Goal: Task Accomplishment & Management: Use online tool/utility

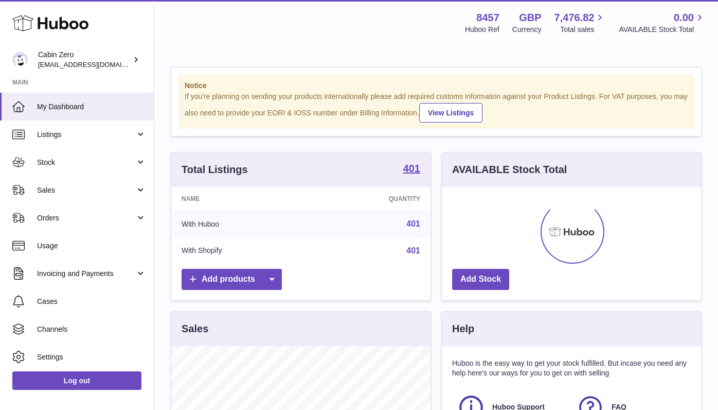
scroll to position [161, 259]
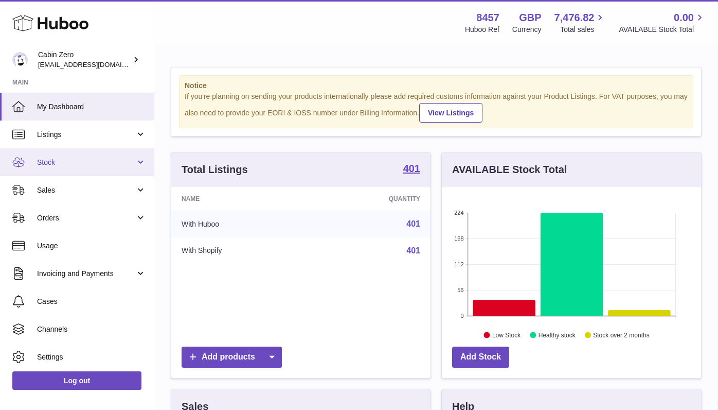
click at [135, 162] on link "Stock" at bounding box center [77, 162] width 154 height 28
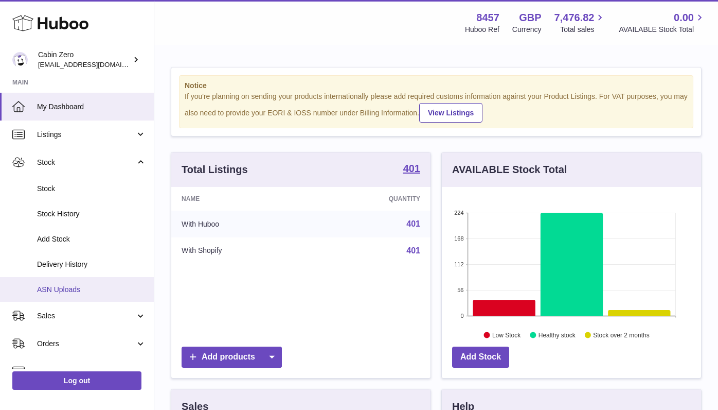
click at [97, 286] on span "ASN Uploads" at bounding box center [91, 290] width 109 height 10
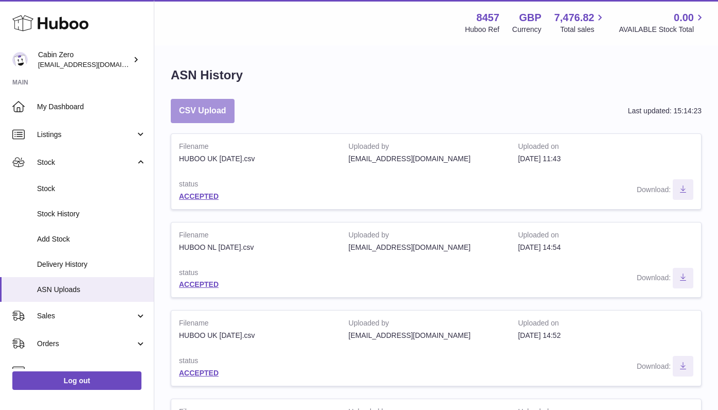
click at [218, 113] on button "CSV Upload" at bounding box center [203, 111] width 64 height 24
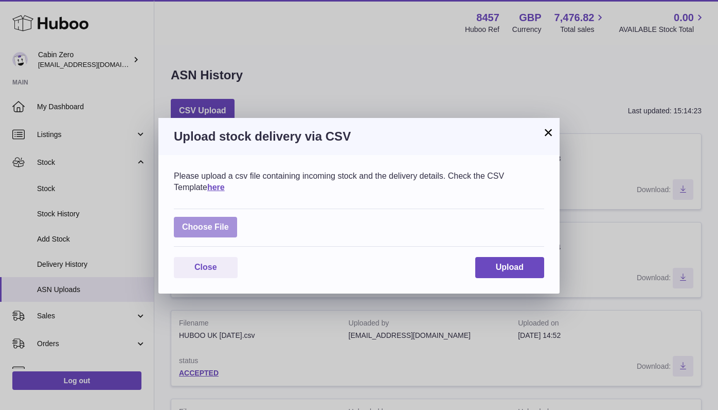
click at [202, 222] on label at bounding box center [205, 227] width 63 height 21
click at [229, 222] on input "file" at bounding box center [229, 222] width 1 height 1
type input "**********"
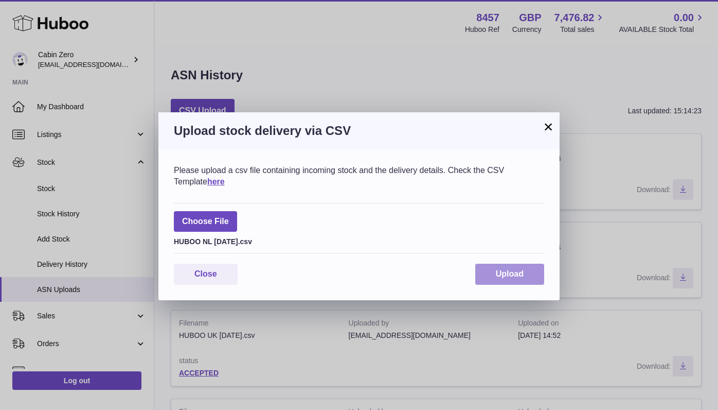
click at [501, 269] on span "Upload" at bounding box center [510, 273] width 28 height 9
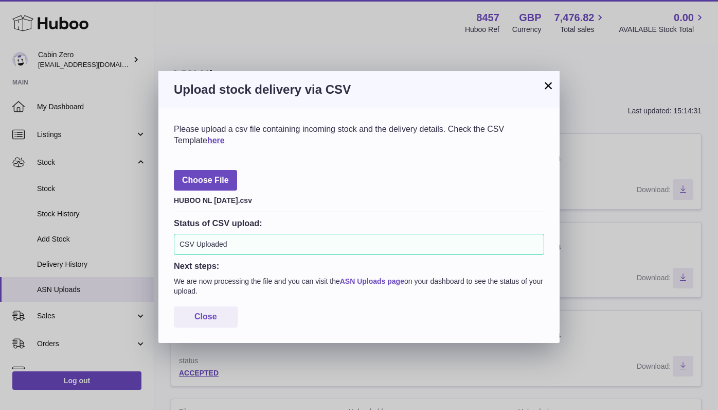
click at [383, 278] on link "ASN Uploads page" at bounding box center [372, 281] width 64 height 8
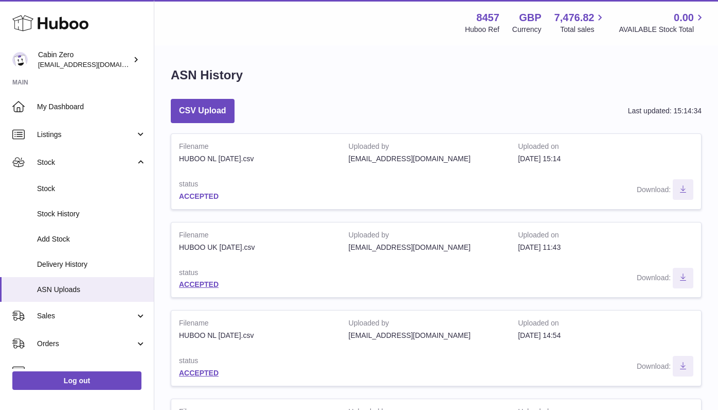
click at [210, 193] on link "ACCEPTED" at bounding box center [199, 196] width 40 height 8
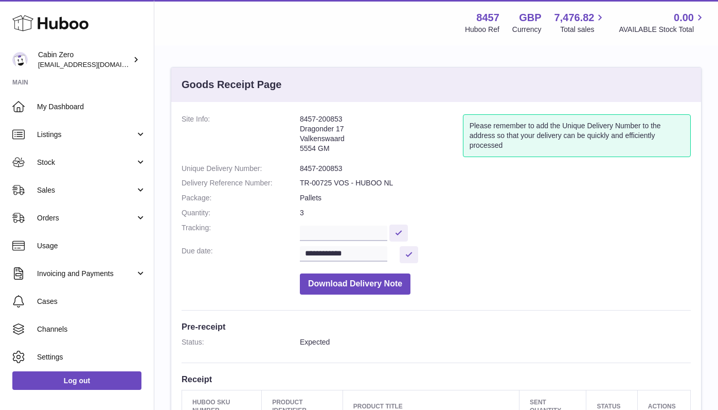
drag, startPoint x: 300, startPoint y: 117, endPoint x: 367, endPoint y: 116, distance: 66.9
click at [367, 119] on address "8457-200853 Dragonder 17 Valkenswaard 5554 GM" at bounding box center [381, 136] width 163 height 44
copy address "8457-200853"
